Goal: Transaction & Acquisition: Download file/media

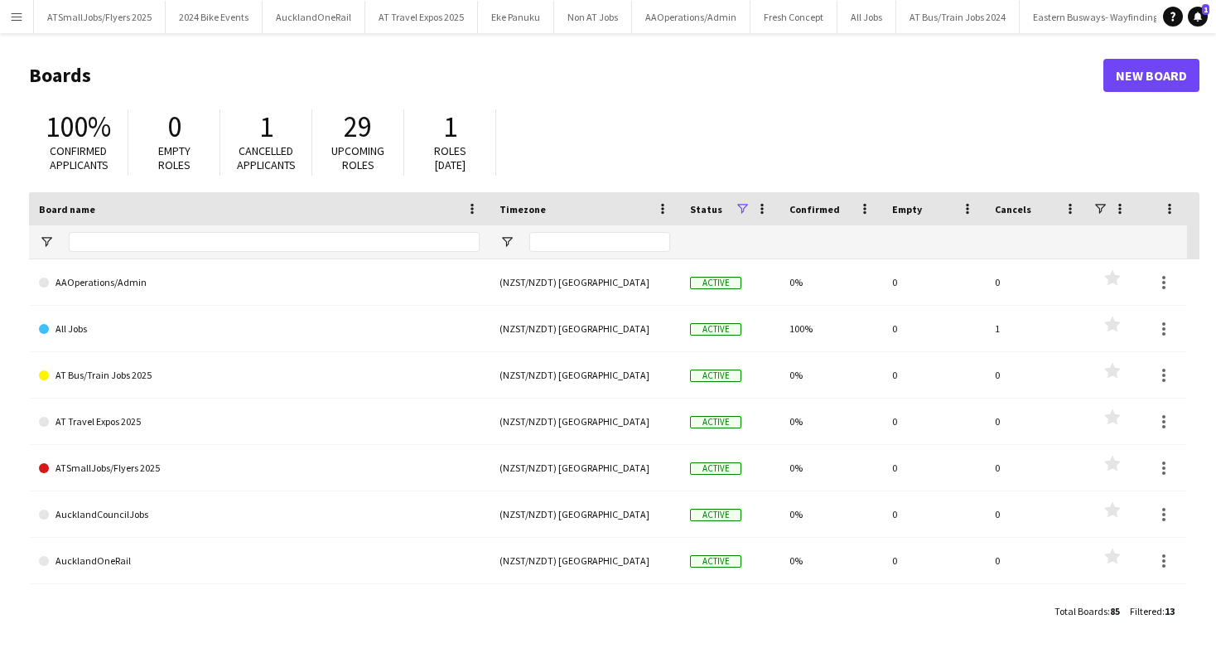
click at [18, 16] on app-icon "Menu" at bounding box center [16, 16] width 13 height 13
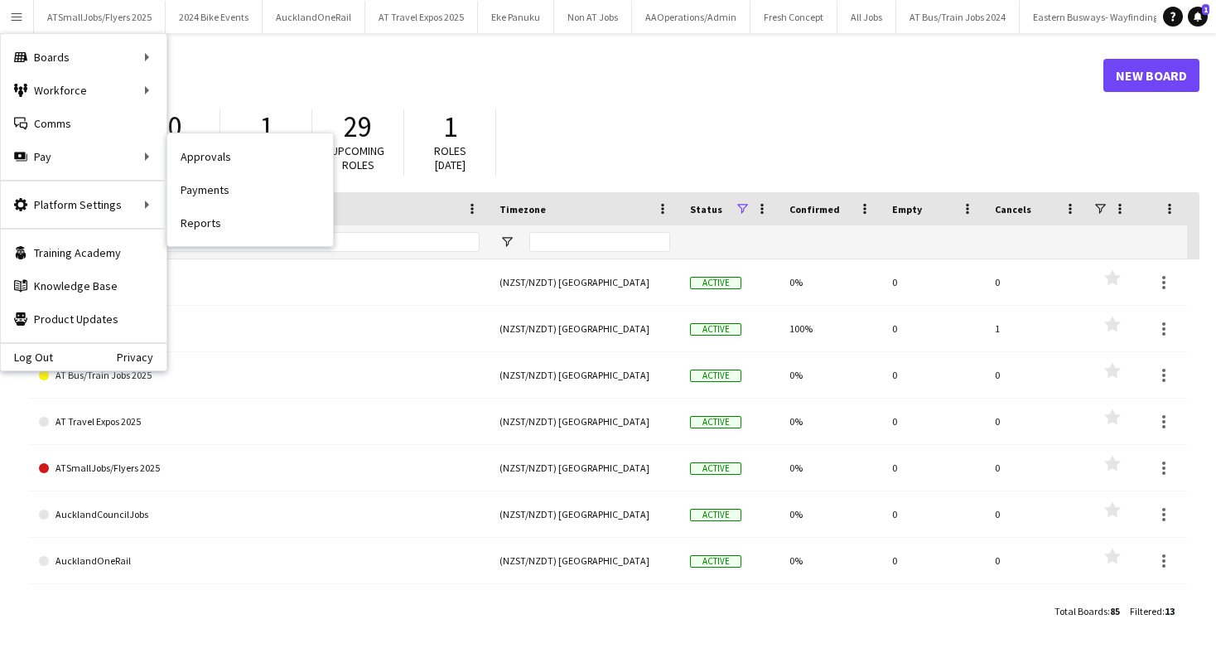
click at [213, 189] on link "Payments" at bounding box center [250, 189] width 166 height 33
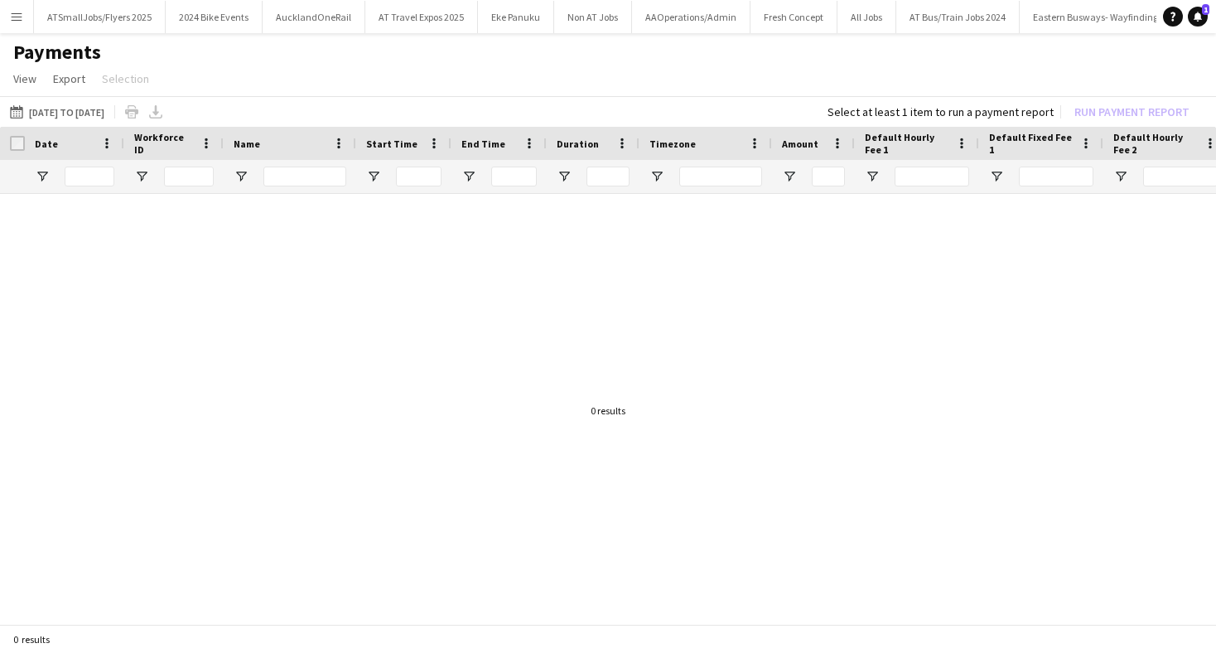
drag, startPoint x: 72, startPoint y: 112, endPoint x: 69, endPoint y: 121, distance: 9.7
click at [72, 112] on button "04-08-2025 to 10-08-2025 04-08-2025 to 10-08-2025" at bounding box center [57, 112] width 101 height 20
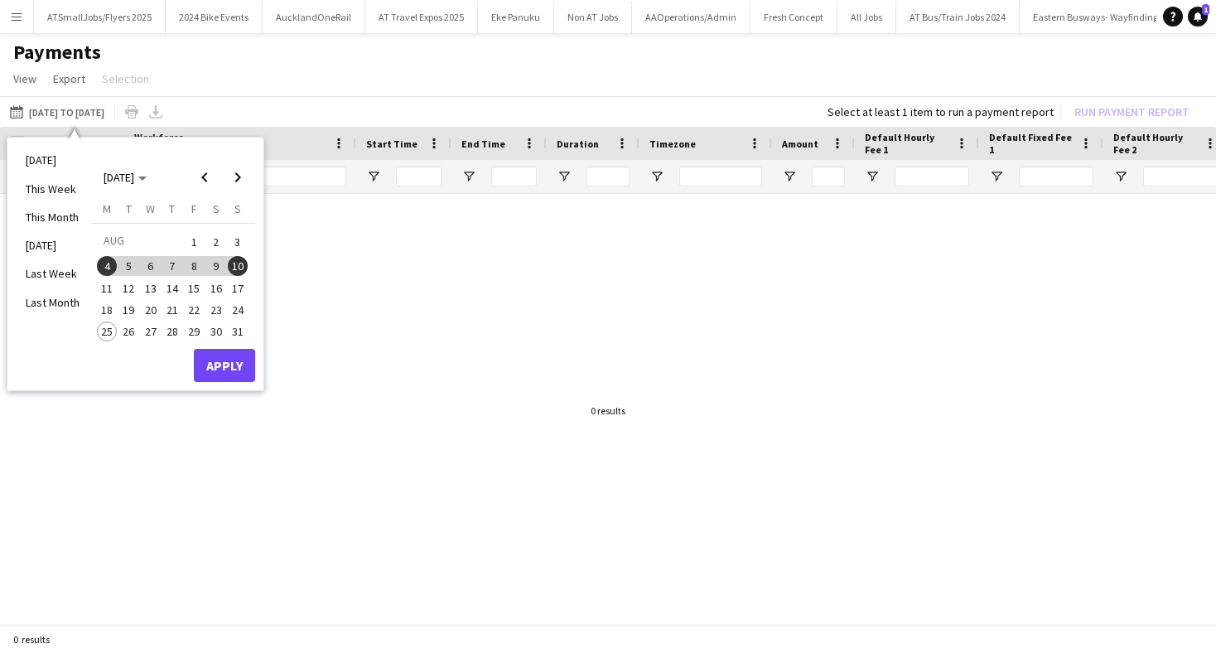
click at [110, 310] on span "18" at bounding box center [107, 310] width 20 height 20
click at [235, 306] on span "24" at bounding box center [238, 310] width 20 height 20
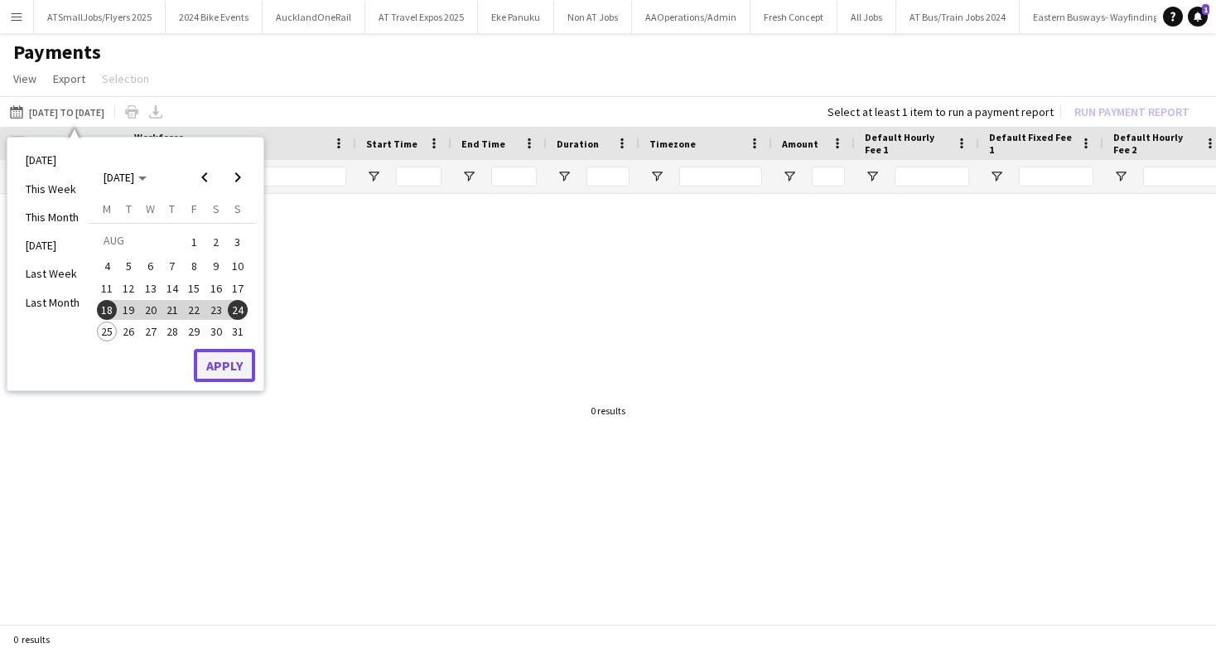
click at [229, 370] on button "Apply" at bounding box center [224, 365] width 61 height 33
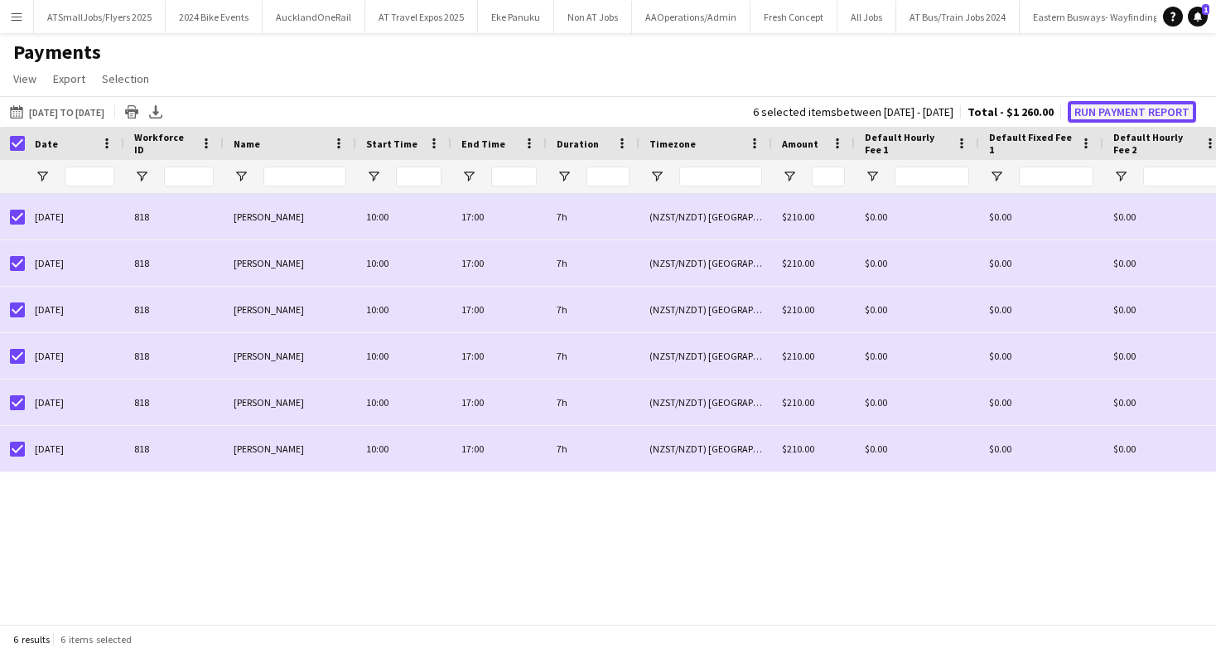
click at [1139, 113] on button "Run Payment Report" at bounding box center [1132, 112] width 128 height 22
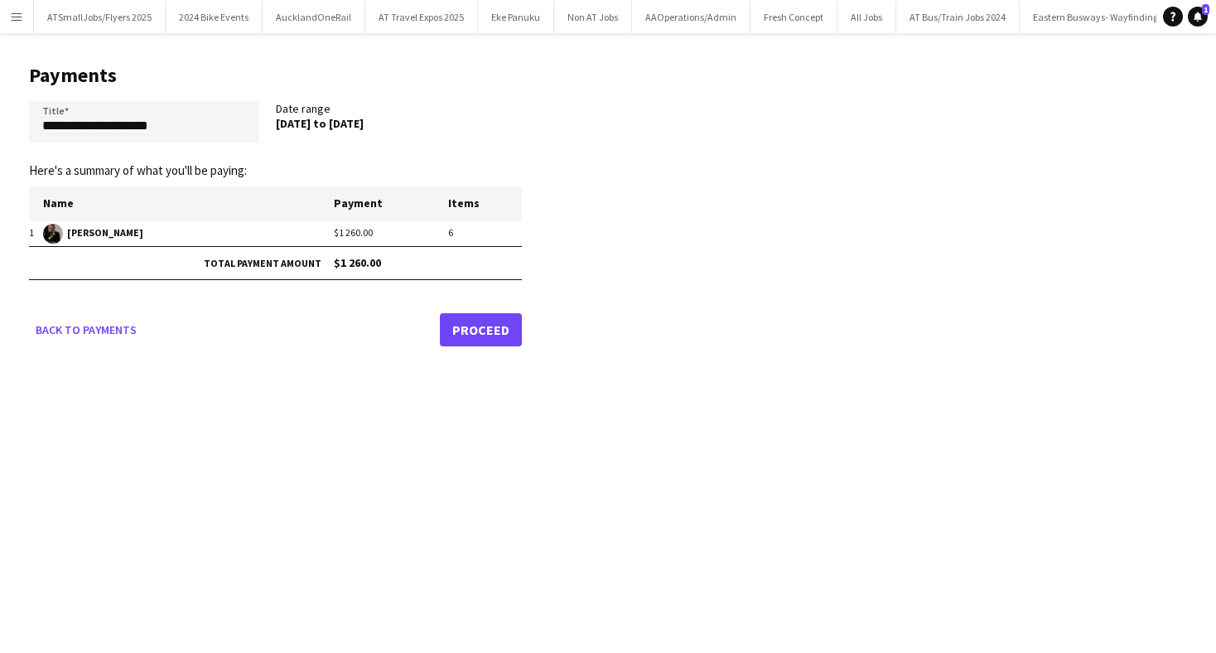
click at [482, 321] on link "Proceed" at bounding box center [481, 329] width 82 height 33
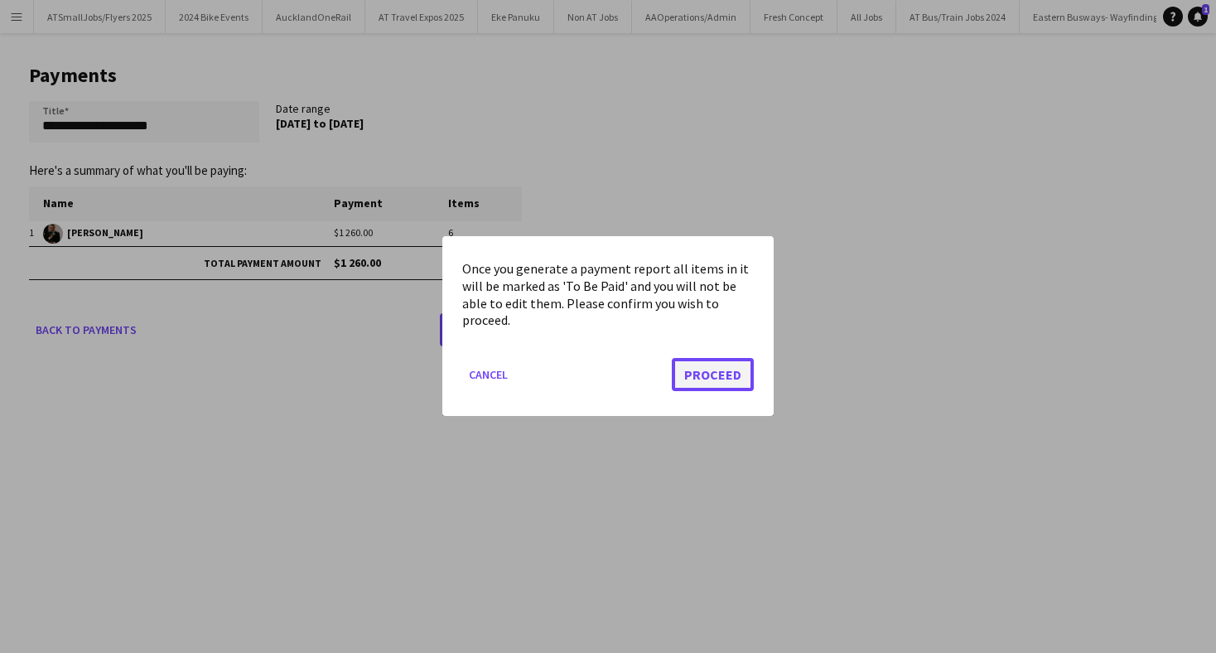
click at [711, 374] on button "Proceed" at bounding box center [713, 375] width 82 height 33
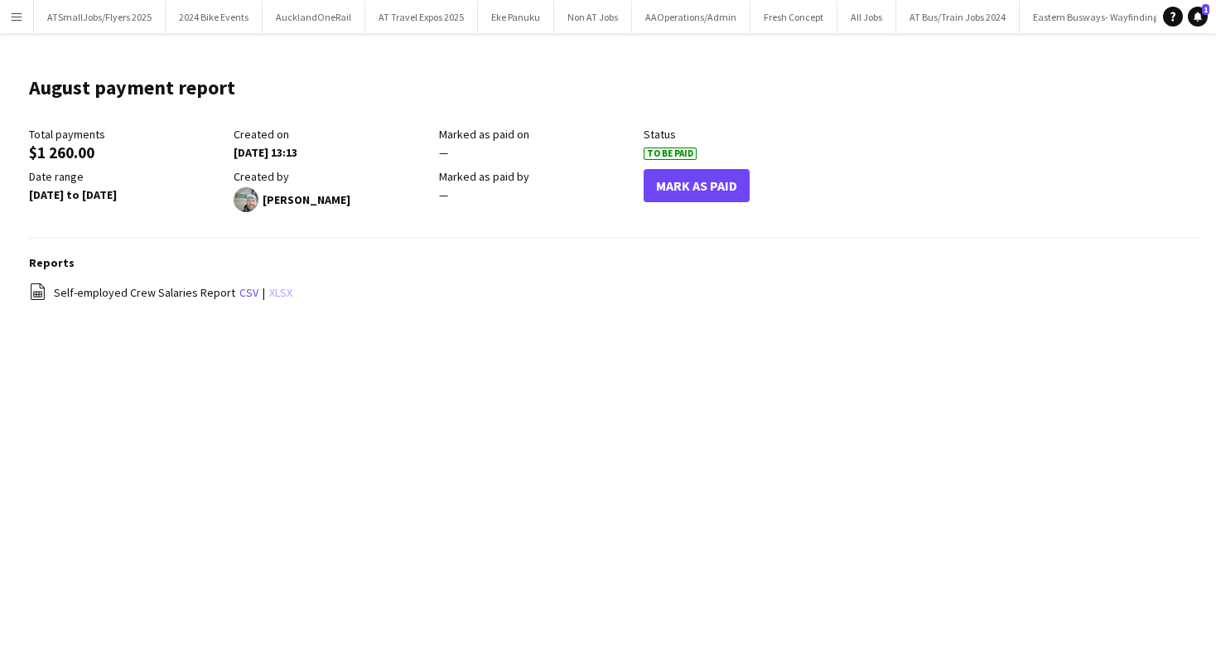
click at [278, 290] on link "xlsx" at bounding box center [280, 292] width 23 height 15
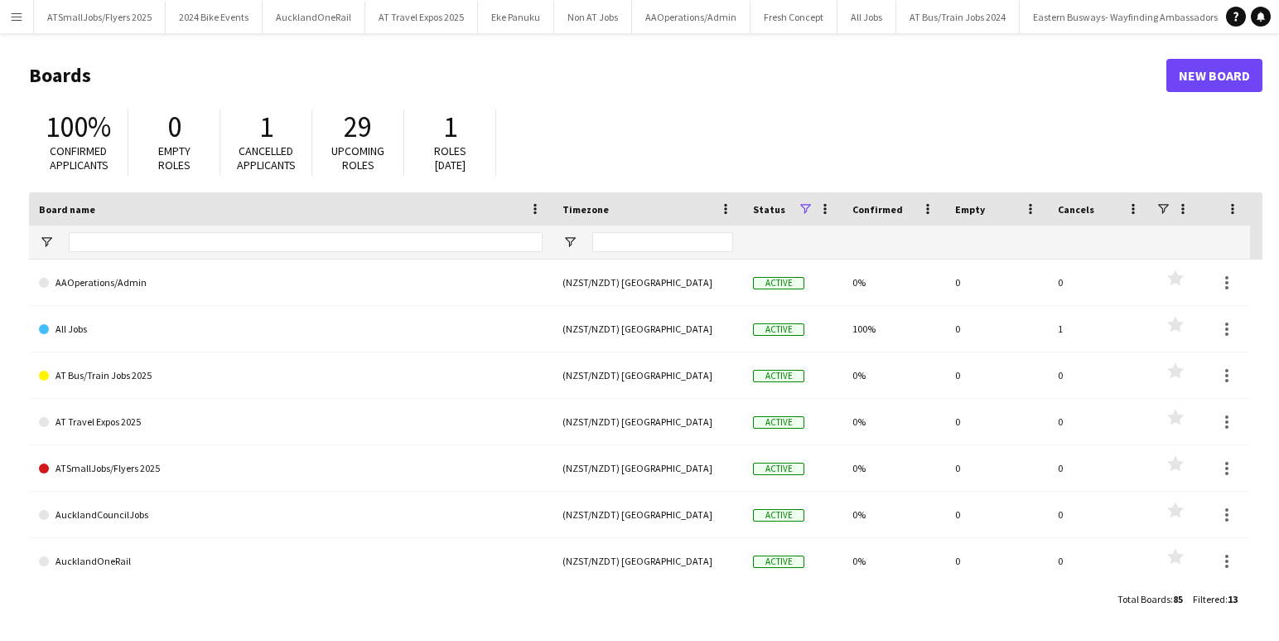
click at [17, 13] on app-icon "Menu" at bounding box center [16, 16] width 13 height 13
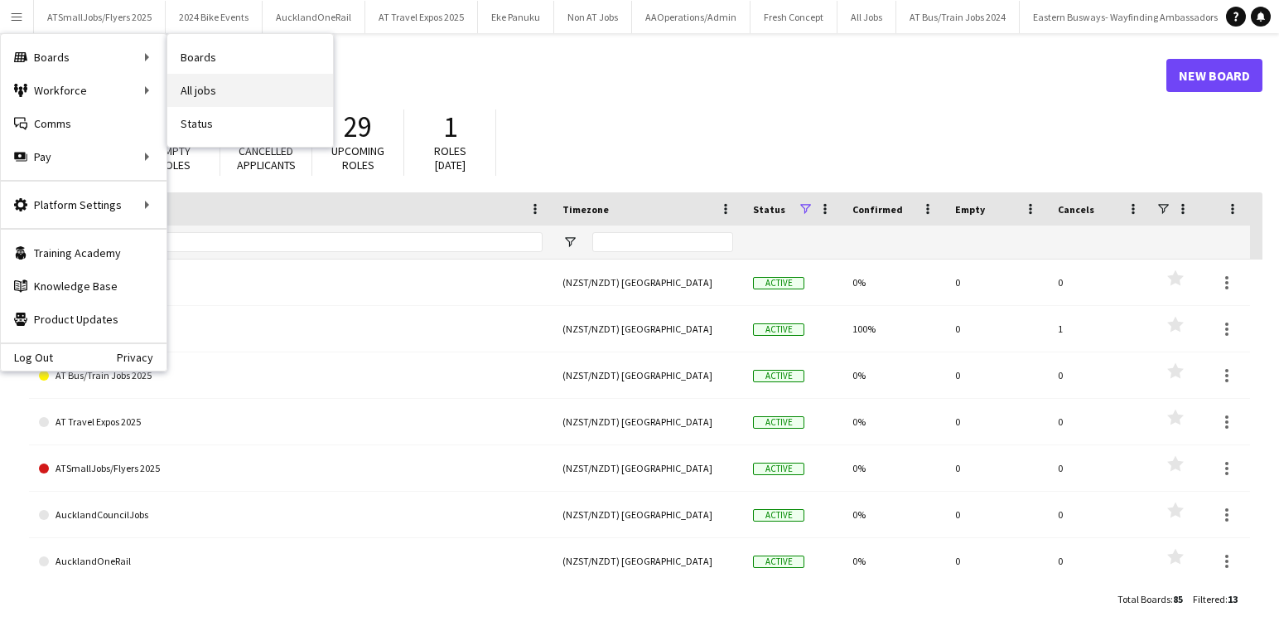
click at [204, 88] on link "All jobs" at bounding box center [250, 90] width 166 height 33
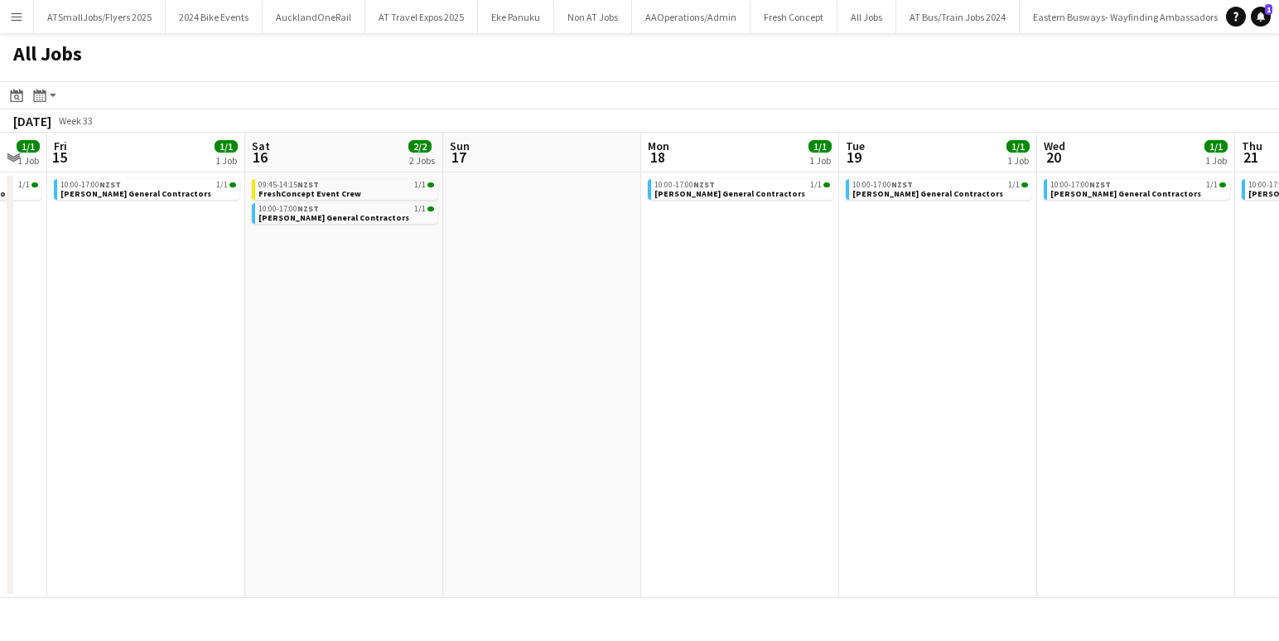
scroll to position [0, 351]
click at [378, 190] on link "09:45-14:15 NZST 1/1 FreshConcept Event Crew" at bounding box center [345, 188] width 176 height 19
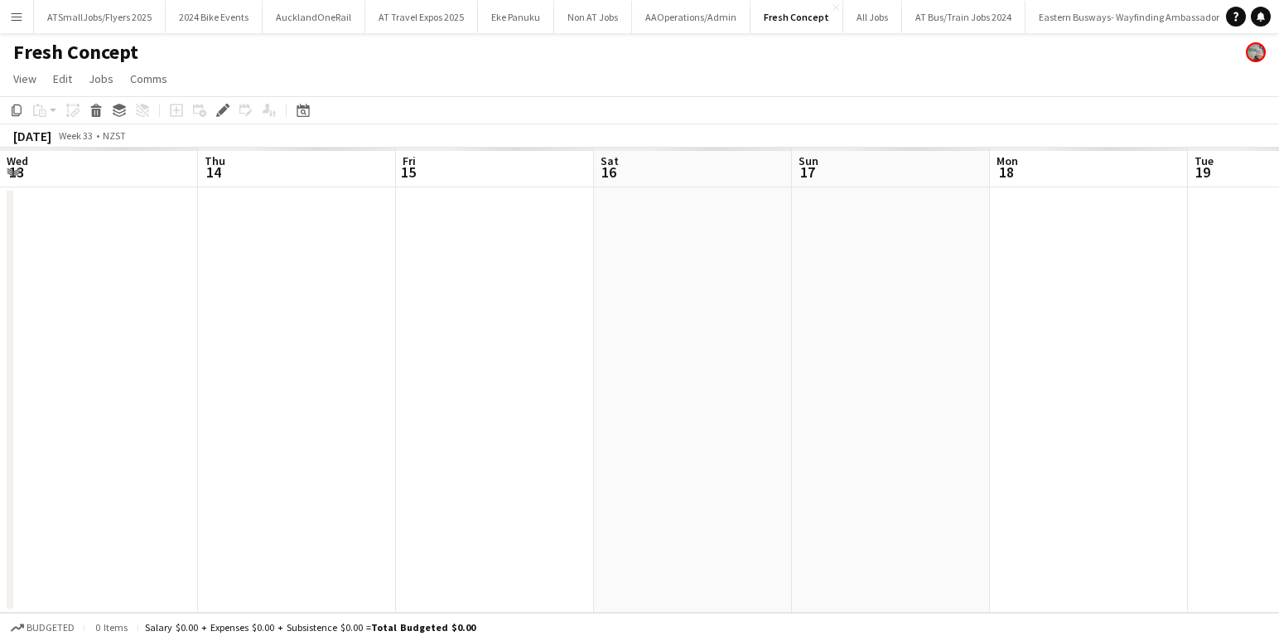
scroll to position [0, 570]
